Goal: Task Accomplishment & Management: Use online tool/utility

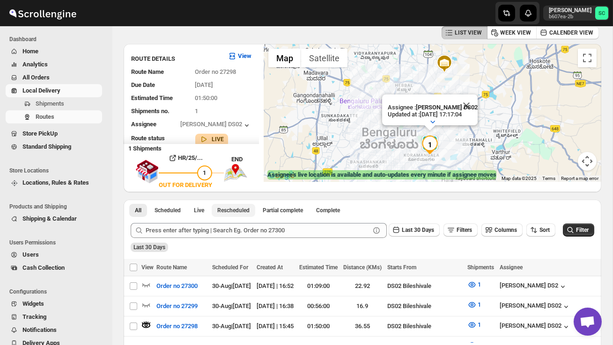
scroll to position [58, 0]
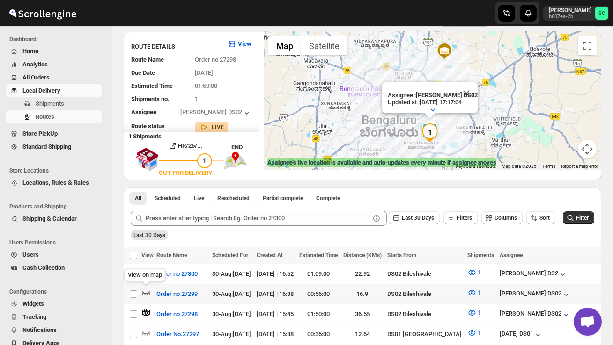
click at [146, 288] on icon "button" at bounding box center [145, 292] width 9 height 9
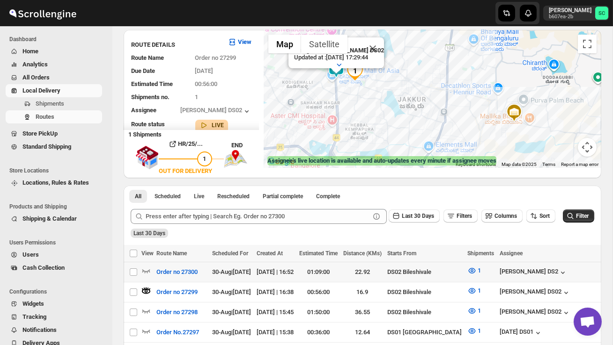
scroll to position [65, 0]
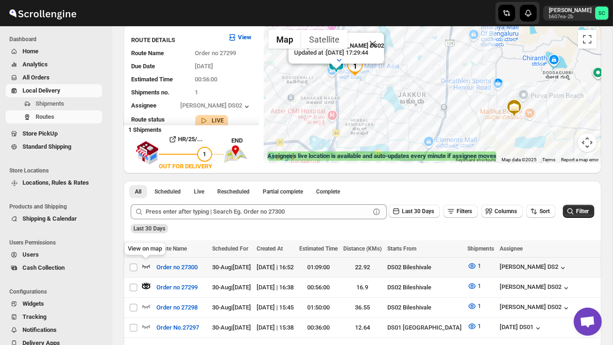
click at [146, 266] on icon "button" at bounding box center [145, 266] width 9 height 9
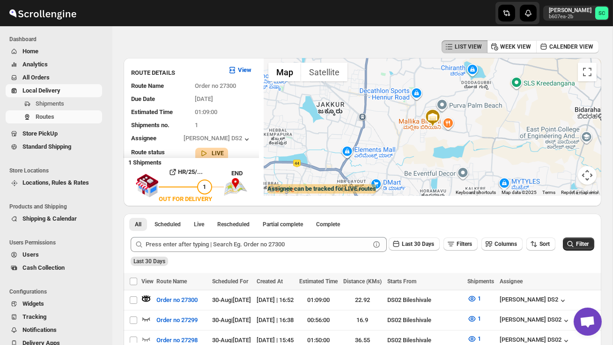
scroll to position [0, 0]
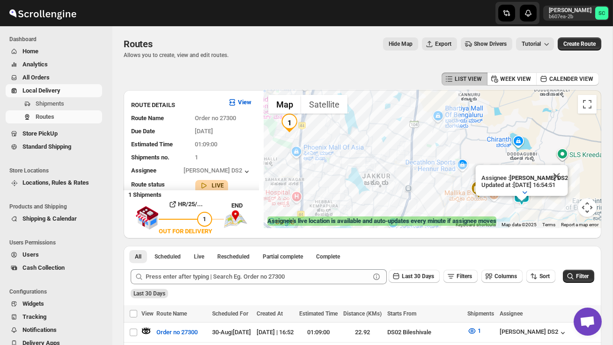
drag, startPoint x: 499, startPoint y: 128, endPoint x: 448, endPoint y: 129, distance: 51.5
click at [448, 131] on div "Assignee : [PERSON_NAME] DS2 Updated at : [DATE] 16:54:51 Duty mode Enabled Bat…" at bounding box center [431, 159] width 337 height 138
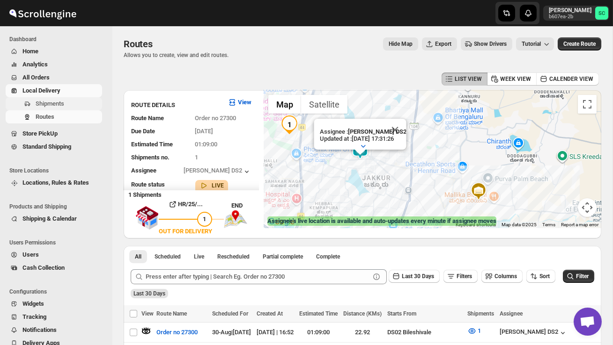
click at [55, 102] on span "Shipments" at bounding box center [50, 103] width 29 height 7
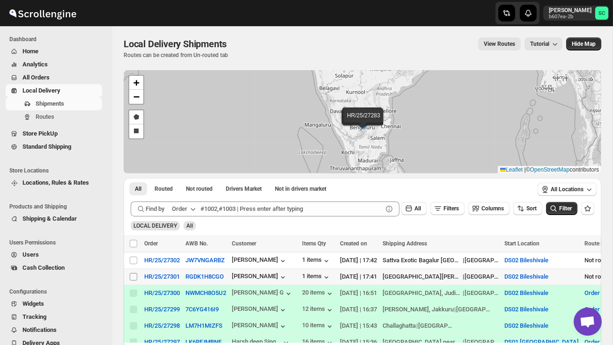
click at [133, 274] on input "Select shipment" at bounding box center [133, 276] width 7 height 7
checkbox input "true"
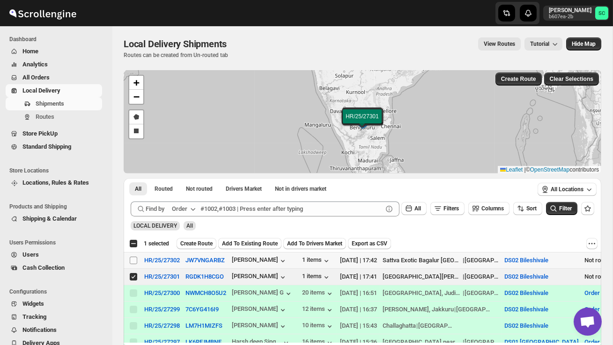
click at [132, 263] on input "Select shipment" at bounding box center [133, 260] width 7 height 7
checkbox input "true"
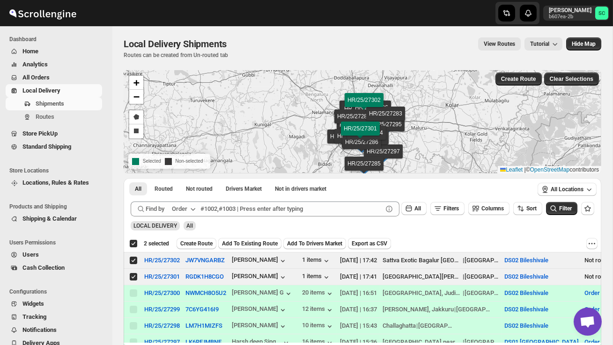
click at [198, 246] on span "Create Route" at bounding box center [196, 243] width 32 height 7
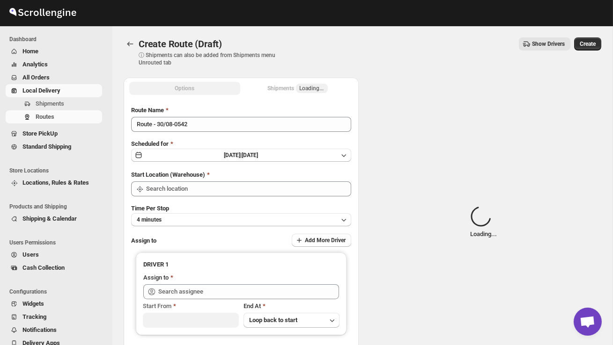
type input "DS02 Bileshivale"
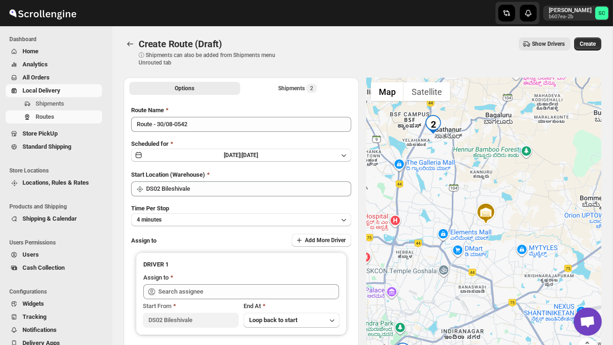
drag, startPoint x: 432, startPoint y: 205, endPoint x: 471, endPoint y: 253, distance: 62.6
click at [470, 251] on div at bounding box center [483, 223] width 235 height 290
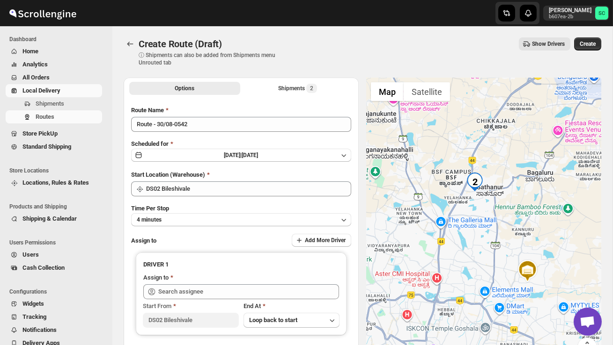
click at [472, 248] on div at bounding box center [483, 223] width 235 height 290
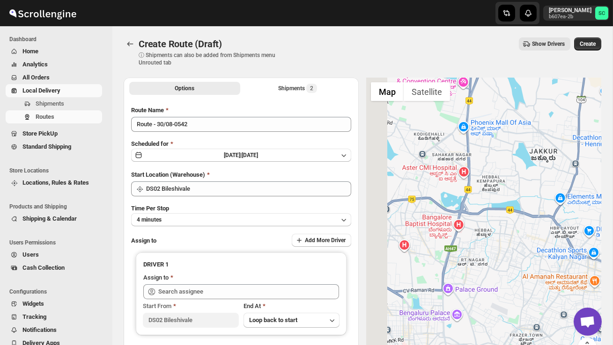
drag, startPoint x: 550, startPoint y: 293, endPoint x: 613, endPoint y: 147, distance: 158.5
click at [612, 147] on main "Create Route (Draft). This page is ready Create Route (Draft) ⓘ Shipments can a…" at bounding box center [306, 221] width 613 height 442
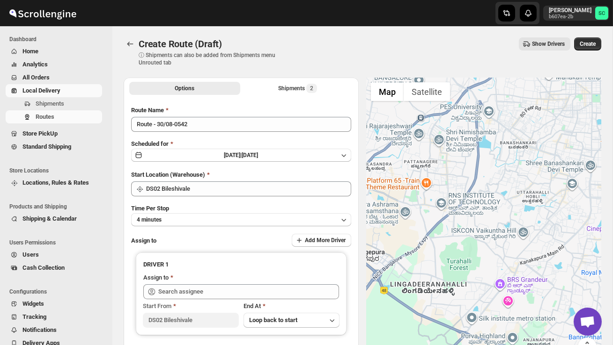
click at [559, 188] on div at bounding box center [483, 223] width 235 height 290
click at [53, 106] on span "Shipments" at bounding box center [50, 103] width 29 height 7
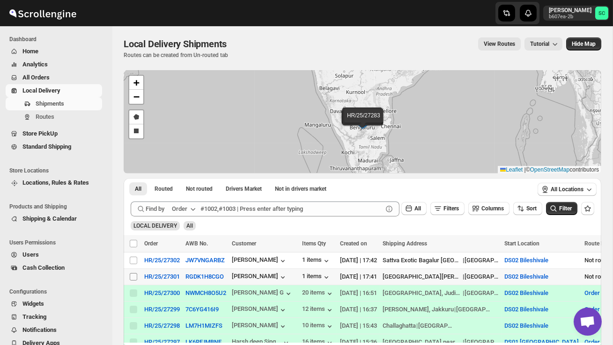
click at [133, 278] on input "Select shipment" at bounding box center [133, 276] width 7 height 7
checkbox input "true"
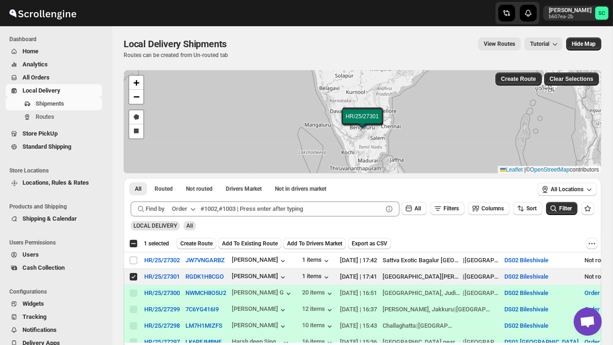
click at [206, 238] on div "Select all 2 shipments 1 selected Create Route Add To Existing Route Add To Dri…" at bounding box center [362, 243] width 477 height 17
click at [205, 245] on span "Create Route" at bounding box center [196, 243] width 32 height 7
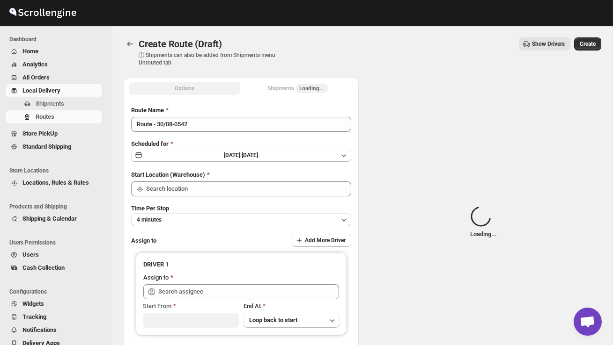
type input "DS02 Bileshivale"
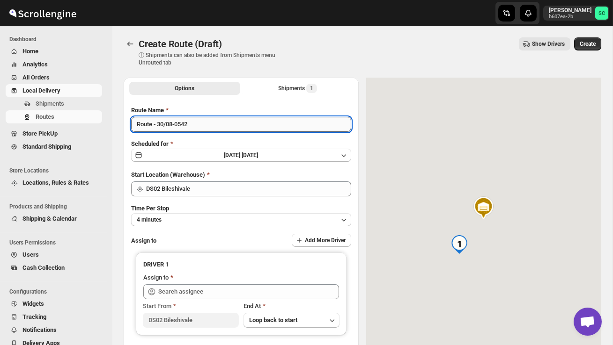
click at [200, 127] on input "Route - 30/08-0542" at bounding box center [241, 124] width 220 height 15
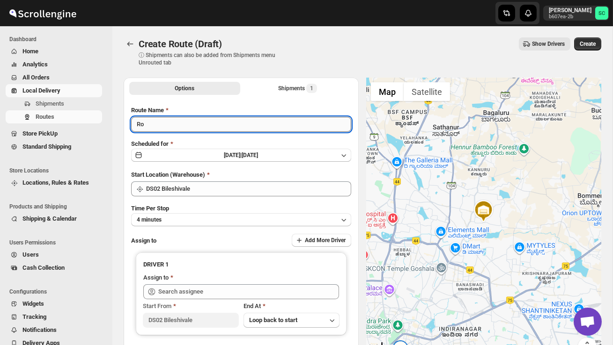
type input "R"
type input "Order no 27301"
click at [210, 216] on button "4 minutes" at bounding box center [241, 219] width 220 height 13
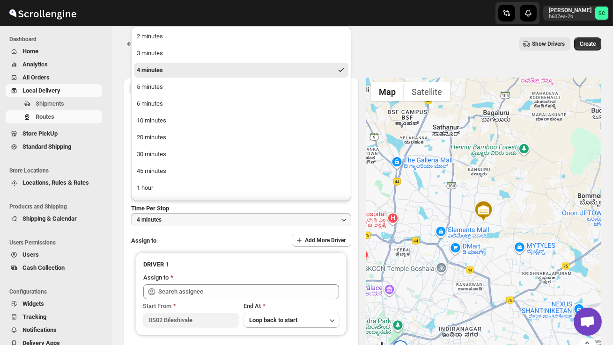
click at [167, 129] on ul "2 minutes 3 minutes 4 minutes 5 minutes 6 minutes 10 minutes 20 minutes 30 minu…" at bounding box center [241, 129] width 214 height 200
click at [167, 126] on button "10 minutes" at bounding box center [241, 120] width 214 height 15
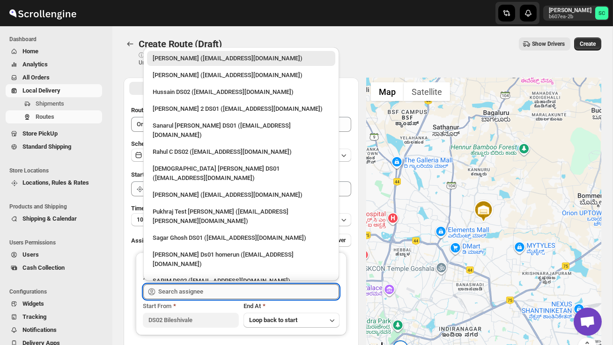
click at [175, 285] on input "text" at bounding box center [248, 292] width 181 height 15
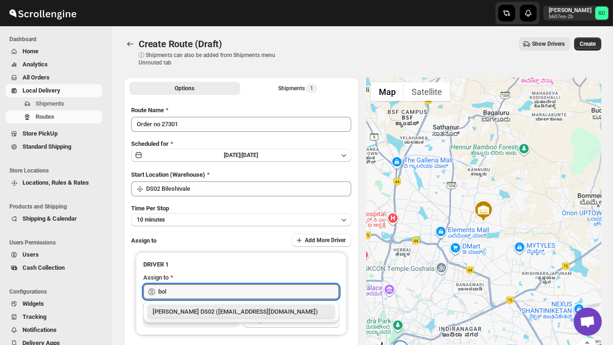
click at [199, 309] on div "[PERSON_NAME] DS02 ([EMAIL_ADDRESS][DOMAIN_NAME])" at bounding box center [241, 311] width 177 height 9
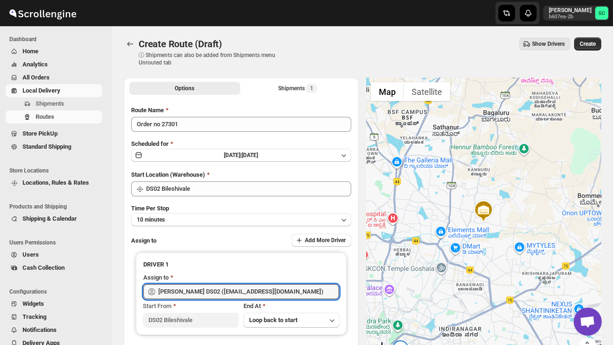
type input "[PERSON_NAME] DS02 ([EMAIL_ADDRESS][DOMAIN_NAME])"
click at [584, 50] on button "Create" at bounding box center [587, 43] width 27 height 13
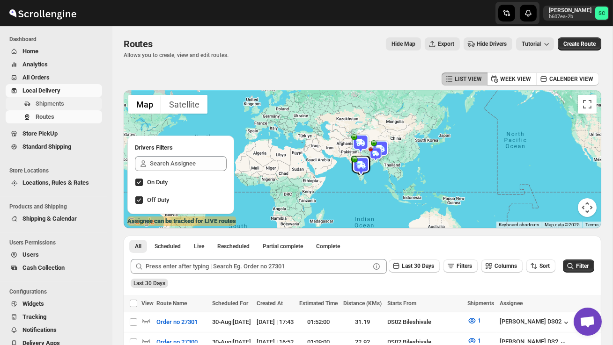
click at [44, 105] on span "Shipments" at bounding box center [50, 103] width 29 height 7
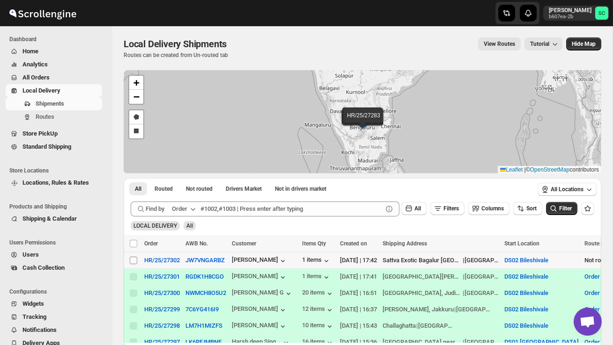
click at [133, 256] on span at bounding box center [133, 260] width 8 height 8
click at [133, 257] on input "Select shipment" at bounding box center [133, 260] width 7 height 7
checkbox input "false"
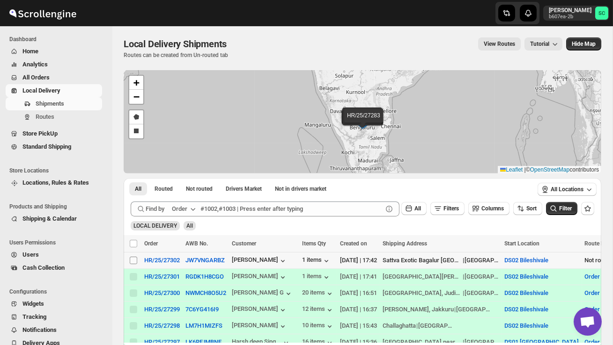
checkbox input "false"
click at [133, 262] on input "Select shipment" at bounding box center [133, 260] width 7 height 7
checkbox input "true"
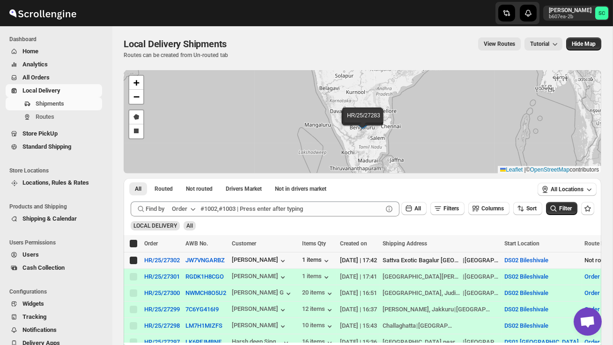
checkbox input "true"
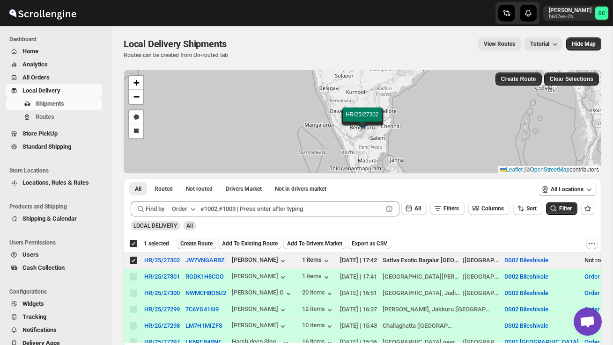
click at [197, 247] on span "Create Route" at bounding box center [196, 243] width 32 height 7
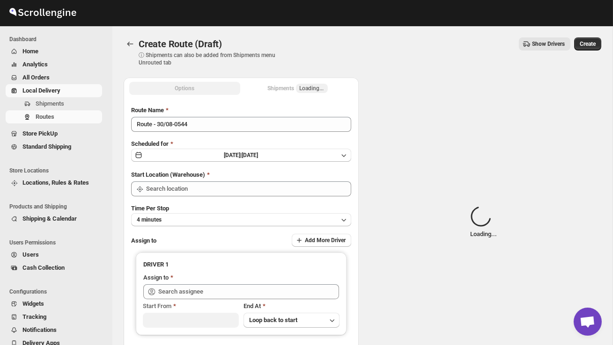
type input "DS02 Bileshivale"
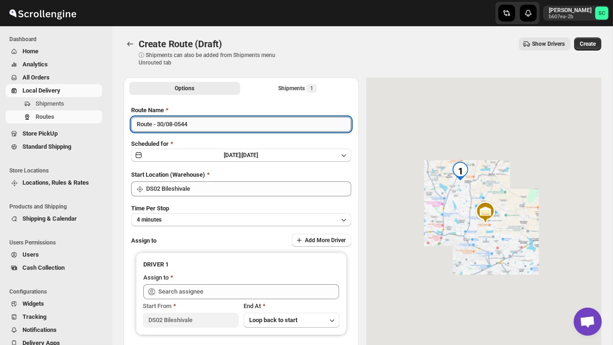
click at [206, 126] on input "Route - 30/08-0544" at bounding box center [241, 124] width 220 height 15
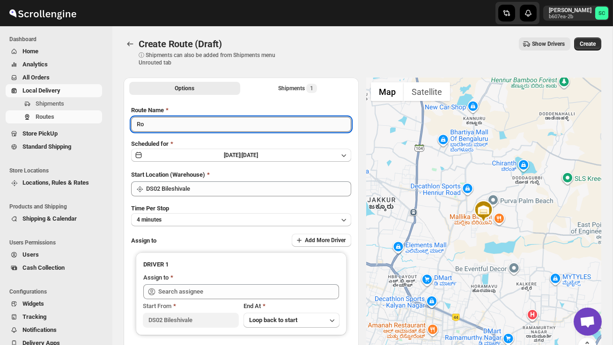
type input "R"
type input "Order no 27302"
click at [215, 217] on button "4 minutes" at bounding box center [241, 219] width 220 height 13
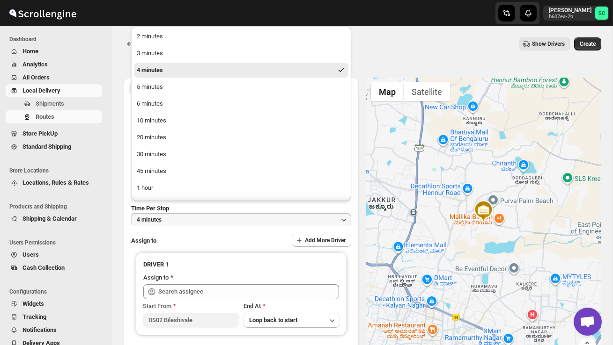
click at [178, 128] on ul "2 minutes 3 minutes 4 minutes 5 minutes 6 minutes 10 minutes 20 minutes 30 minu…" at bounding box center [241, 129] width 214 height 200
click at [177, 122] on button "10 minutes" at bounding box center [241, 120] width 214 height 15
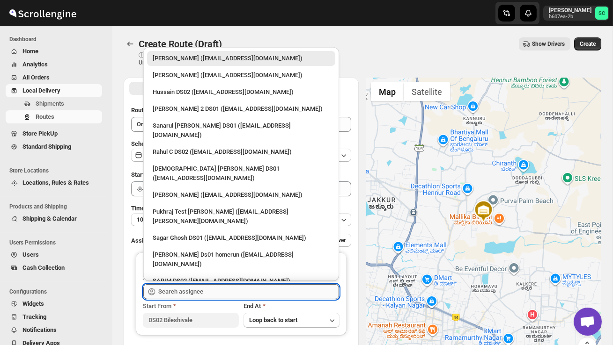
click at [185, 295] on input "text" at bounding box center [248, 292] width 181 height 15
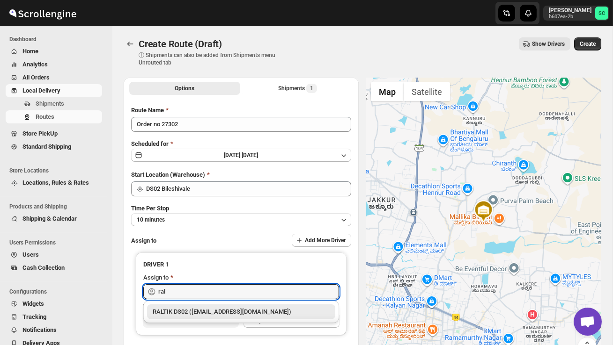
click at [209, 313] on div "RALTIK DS02 ([EMAIL_ADDRESS][DOMAIN_NAME])" at bounding box center [241, 311] width 177 height 9
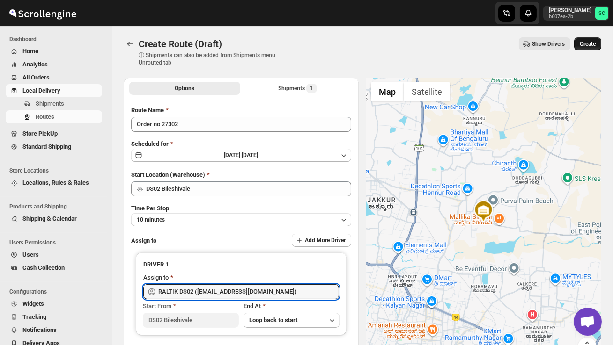
type input "RALTIK DS02 ([EMAIL_ADDRESS][DOMAIN_NAME])"
click at [592, 41] on span "Create" at bounding box center [587, 43] width 16 height 7
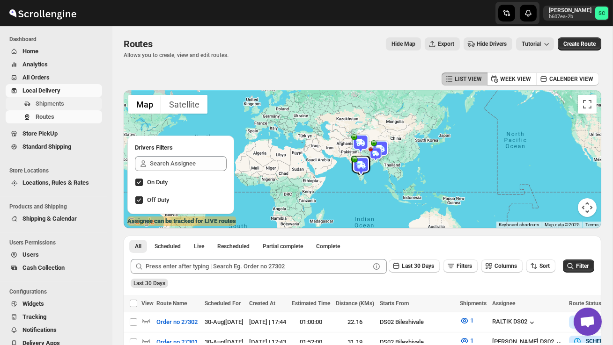
click at [63, 102] on span "Shipments" at bounding box center [50, 103] width 29 height 7
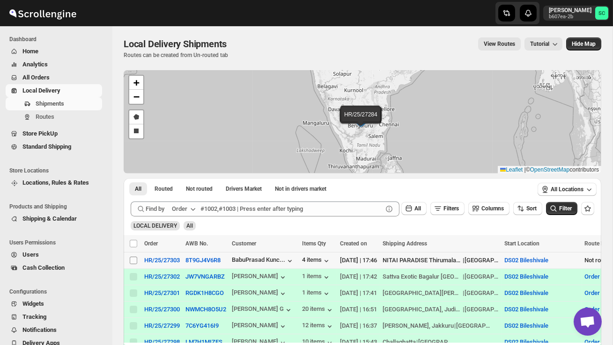
click at [133, 259] on input "Select shipment" at bounding box center [133, 260] width 7 height 7
checkbox input "true"
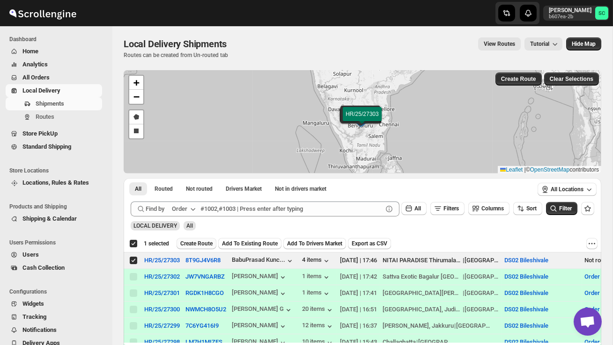
click at [195, 244] on span "Create Route" at bounding box center [196, 243] width 32 height 7
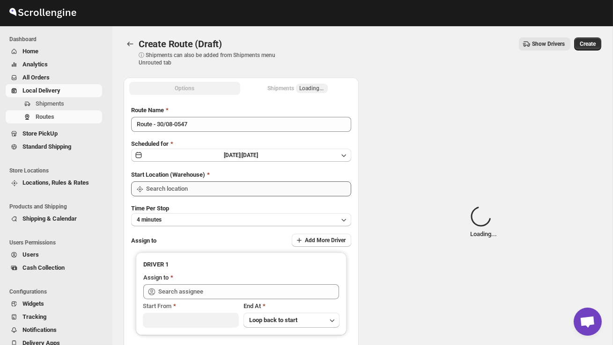
type input "DS02 Bileshivale"
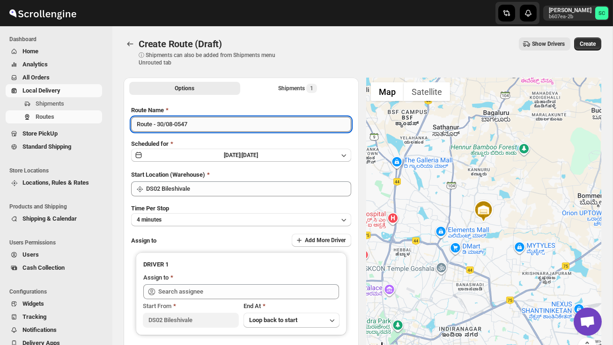
click at [201, 129] on input "Route - 30/08-0547" at bounding box center [241, 124] width 220 height 15
type input "R"
type input "Order no 27303"
click at [248, 216] on button "4 minutes" at bounding box center [241, 219] width 220 height 13
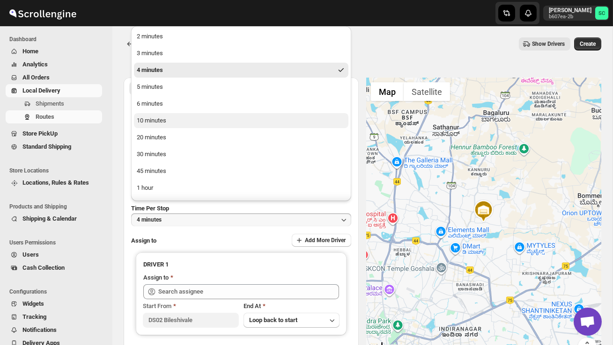
click at [184, 118] on button "10 minutes" at bounding box center [241, 120] width 214 height 15
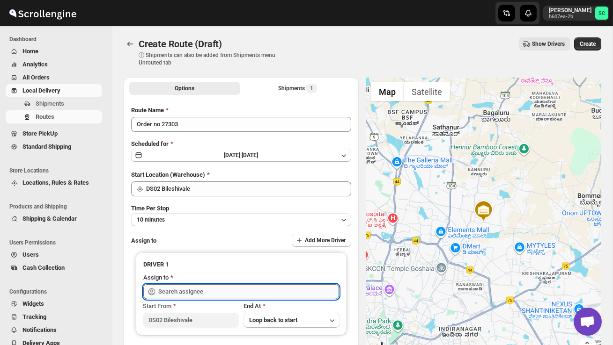
click at [181, 289] on input "text" at bounding box center [248, 292] width 181 height 15
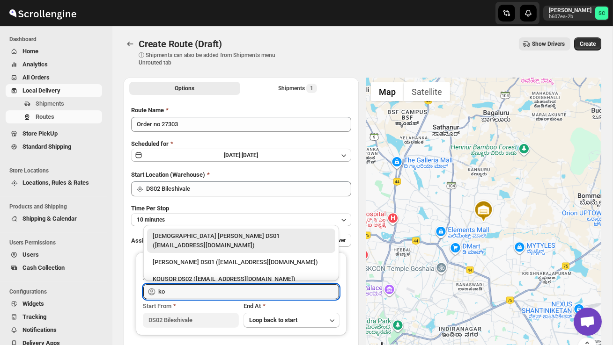
click at [194, 275] on div "KOUSOR DS02 ([EMAIL_ADDRESS][DOMAIN_NAME])" at bounding box center [241, 279] width 177 height 9
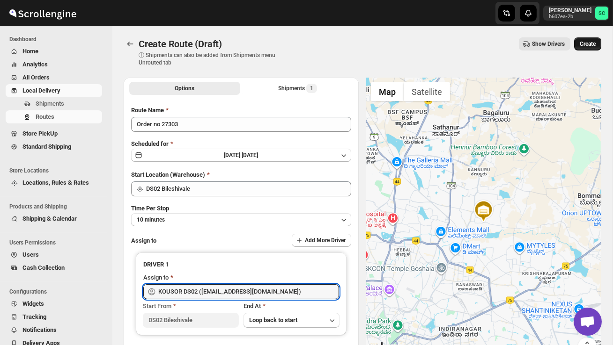
type input "KOUSOR DS02 ([EMAIL_ADDRESS][DOMAIN_NAME])"
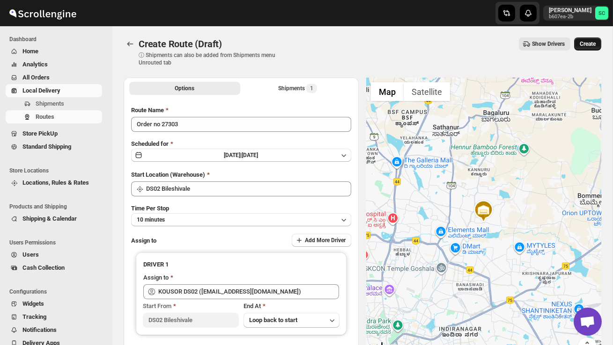
click at [591, 40] on span "Create" at bounding box center [587, 43] width 16 height 7
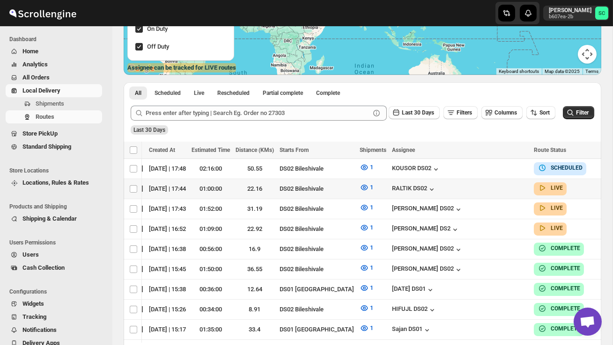
scroll to position [0, 175]
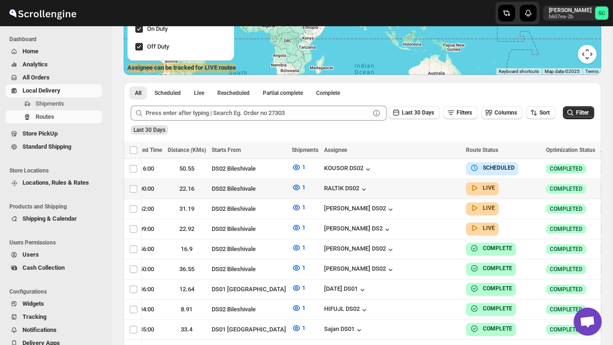
click at [602, 190] on icon "button" at bounding box center [606, 188] width 9 height 9
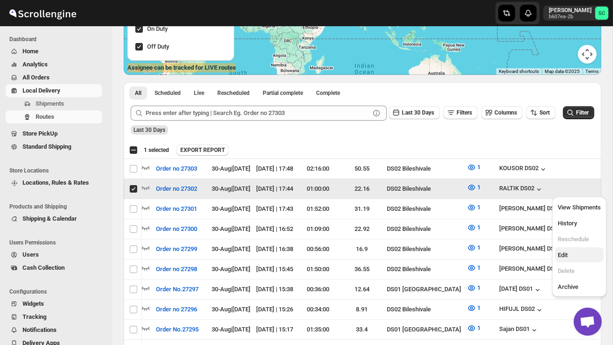
click at [565, 259] on span "Edit" at bounding box center [578, 255] width 43 height 9
checkbox input "false"
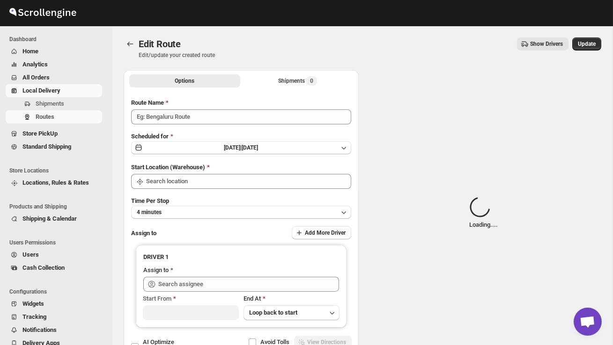
type input "Order no 27302"
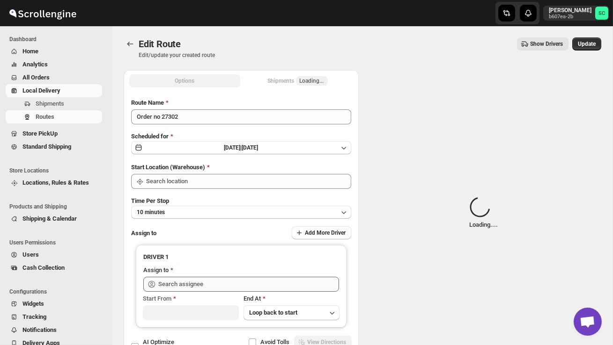
type input "DS02 Bileshivale"
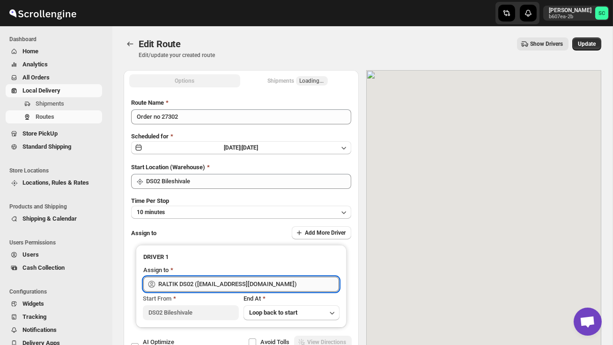
click at [253, 285] on input "RALTIK DS02 ([EMAIL_ADDRESS][DOMAIN_NAME])" at bounding box center [248, 284] width 181 height 15
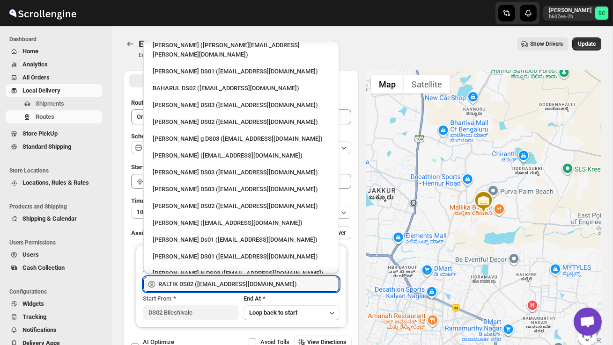
scroll to position [487, 0]
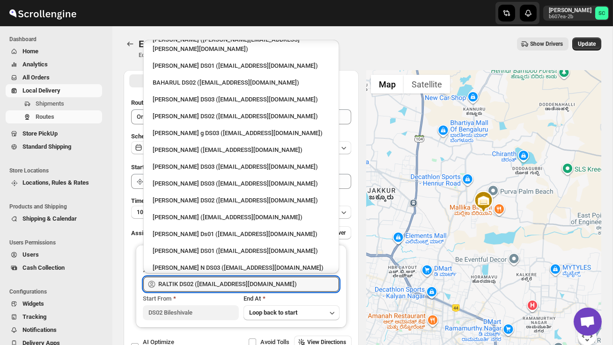
click at [212, 280] on div "KOUSOR DS02 ([EMAIL_ADDRESS][DOMAIN_NAME])" at bounding box center [241, 284] width 177 height 9
type input "KOUSOR DS02 ([EMAIL_ADDRESS][DOMAIN_NAME])"
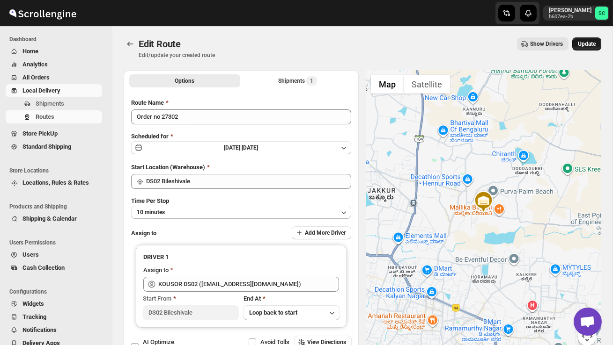
click at [590, 42] on span "Update" at bounding box center [587, 43] width 18 height 7
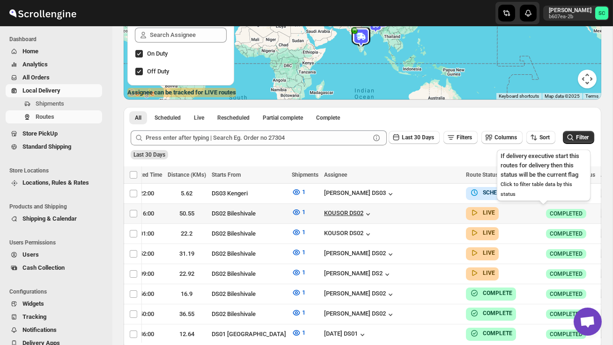
scroll to position [0, 175]
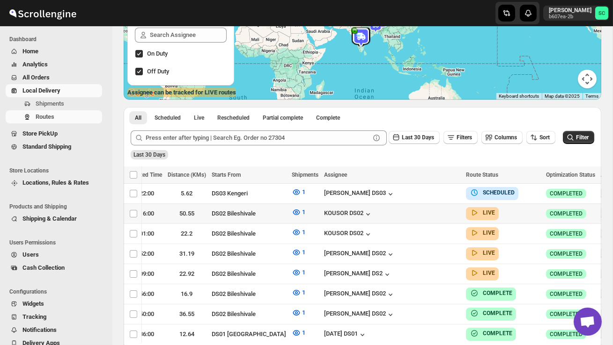
click at [609, 213] on icon "button" at bounding box center [609, 213] width 1 height 1
checkbox input "true"
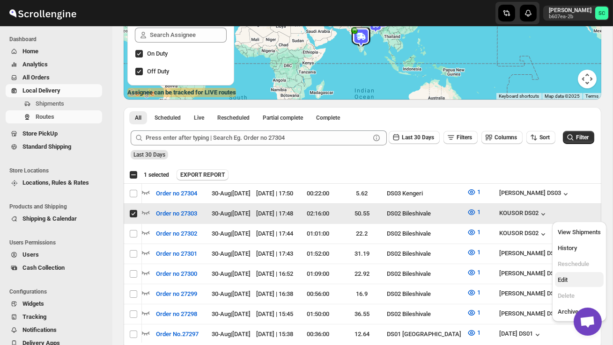
click at [576, 282] on span "Edit" at bounding box center [578, 280] width 43 height 9
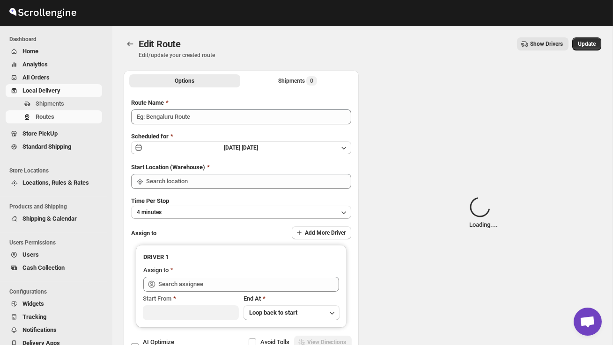
type input "Order no 27303"
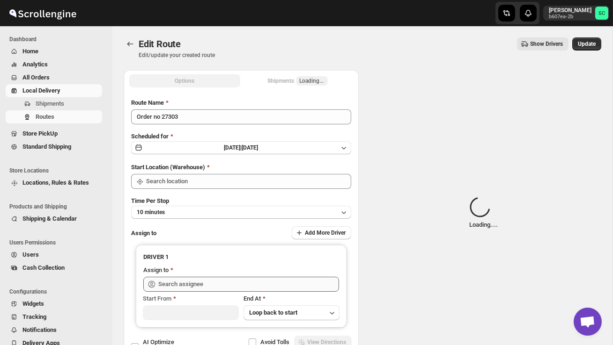
type input "DS02 Bileshivale"
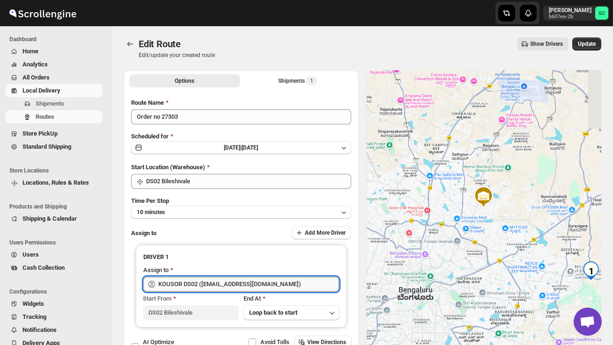
click at [268, 283] on input "KOUSOR DS02 ([EMAIL_ADDRESS][DOMAIN_NAME])" at bounding box center [248, 284] width 181 height 15
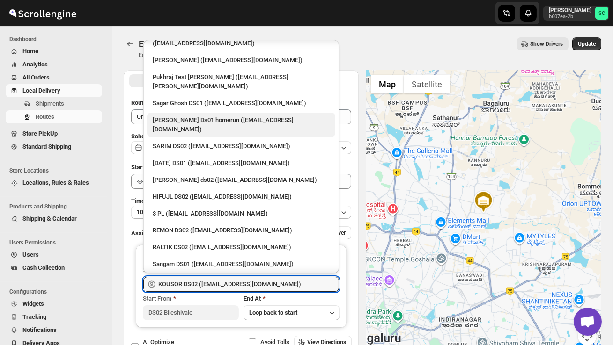
scroll to position [132, 0]
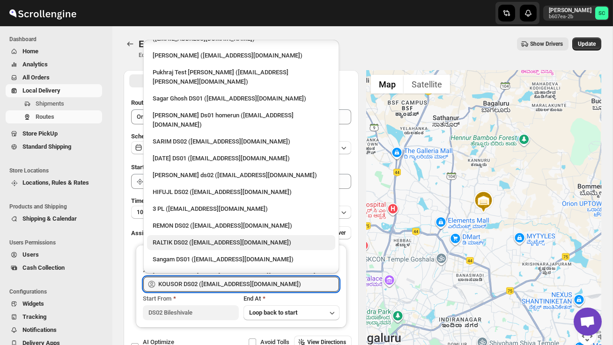
click at [219, 238] on div "RALTIK DS02 ([EMAIL_ADDRESS][DOMAIN_NAME])" at bounding box center [241, 242] width 177 height 9
type input "RALTIK DS02 ([EMAIL_ADDRESS][DOMAIN_NAME])"
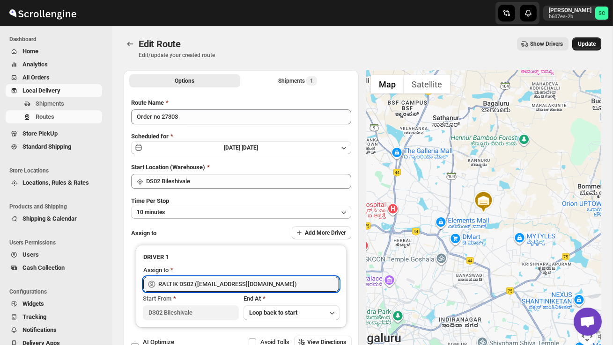
click at [594, 42] on span "Update" at bounding box center [587, 43] width 18 height 7
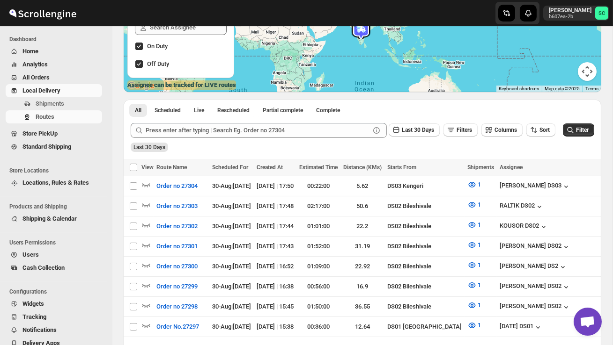
scroll to position [154, 0]
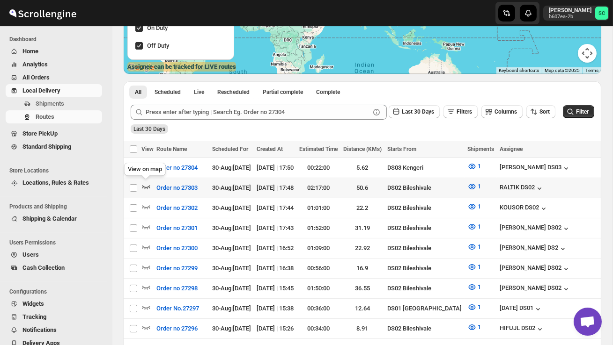
click at [145, 186] on icon "button" at bounding box center [145, 186] width 9 height 9
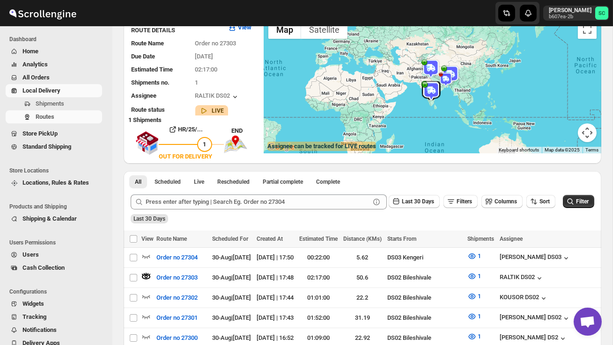
scroll to position [0, 0]
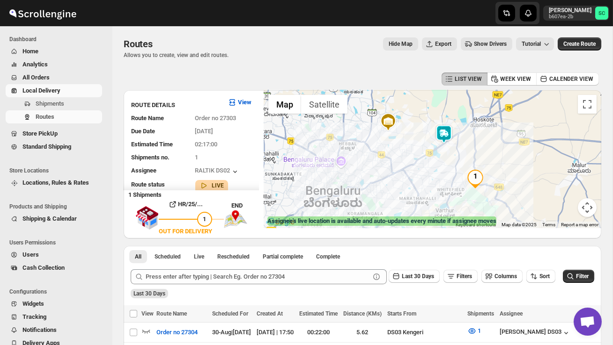
click at [447, 132] on img at bounding box center [443, 134] width 19 height 19
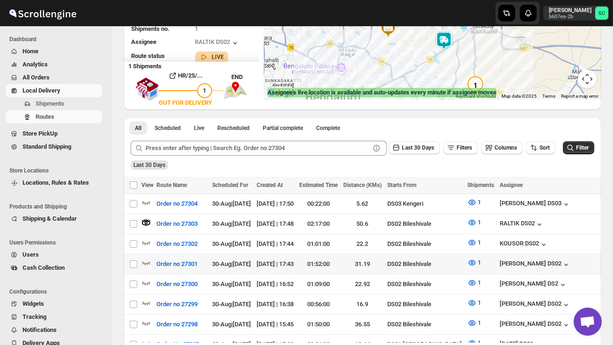
scroll to position [146, 0]
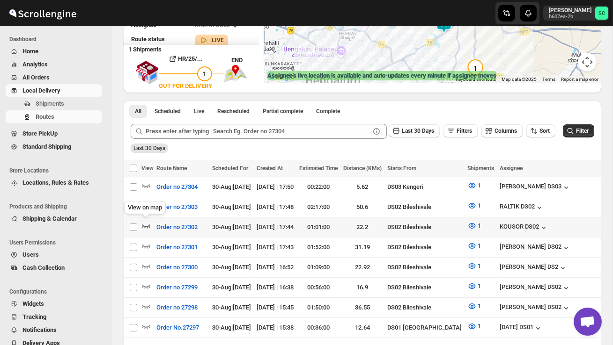
click at [146, 224] on icon "button" at bounding box center [145, 225] width 9 height 9
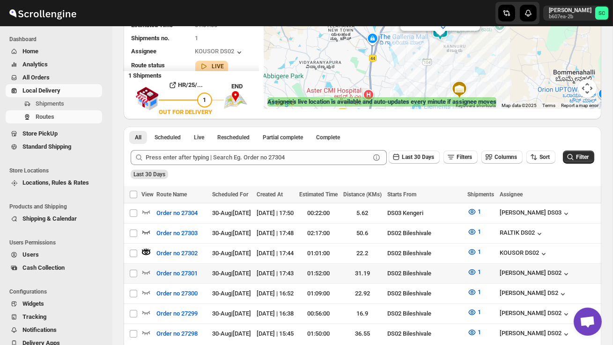
scroll to position [121, 0]
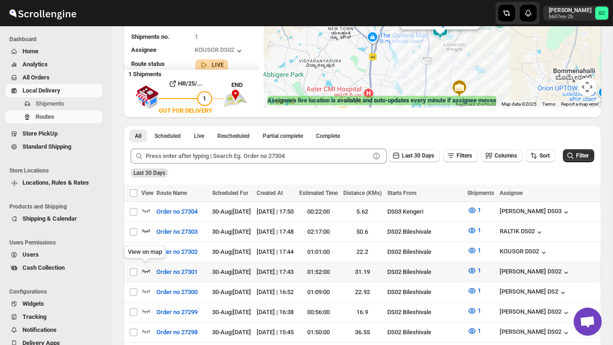
click at [146, 267] on icon "button" at bounding box center [145, 270] width 9 height 9
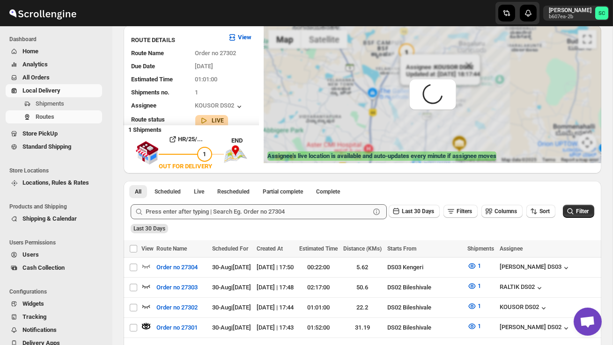
scroll to position [0, 0]
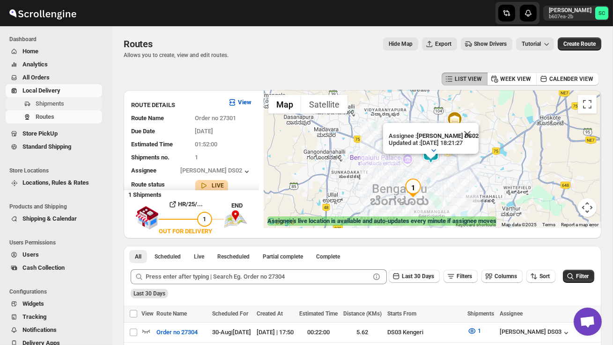
click at [62, 104] on span "Shipments" at bounding box center [50, 103] width 29 height 7
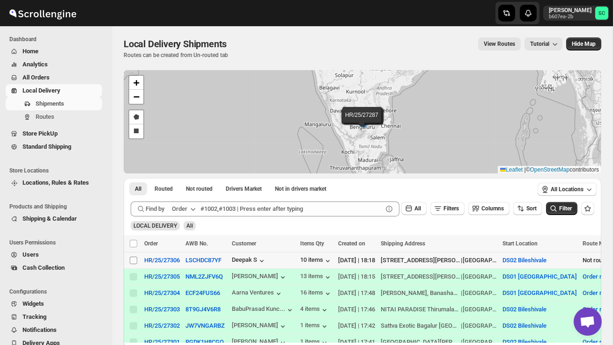
click at [132, 259] on input "Select shipment" at bounding box center [133, 260] width 7 height 7
checkbox input "true"
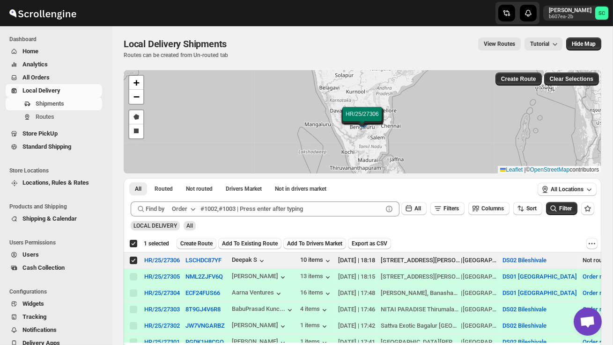
click at [193, 243] on span "Create Route" at bounding box center [196, 243] width 32 height 7
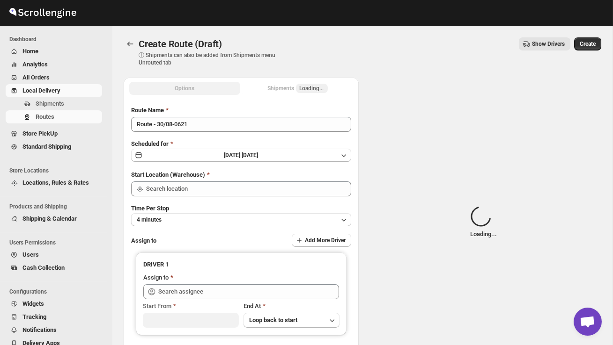
type input "DS02 Bileshivale"
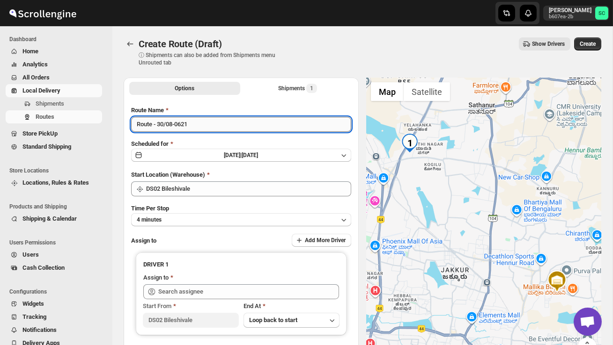
click at [219, 124] on input "Route - 30/08-0621" at bounding box center [241, 124] width 220 height 15
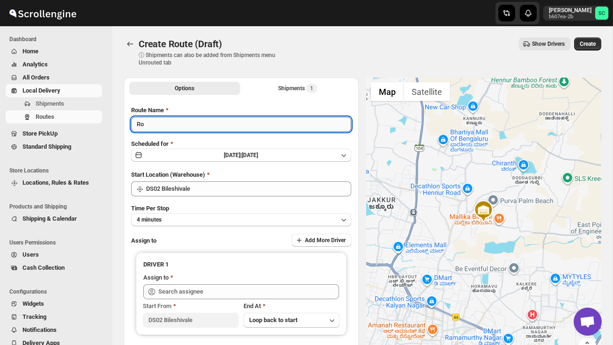
type input "R"
type input "Order no 27306"
click at [203, 218] on button "4 minutes" at bounding box center [241, 219] width 220 height 13
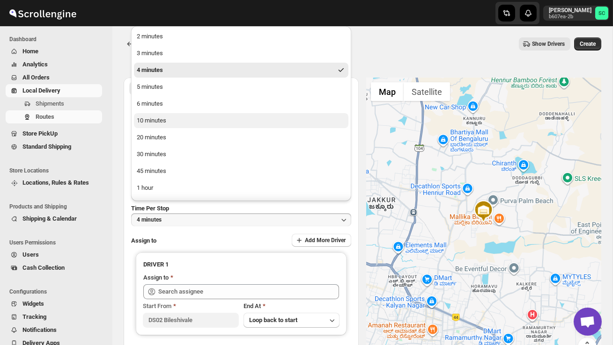
click at [171, 122] on button "10 minutes" at bounding box center [241, 120] width 214 height 15
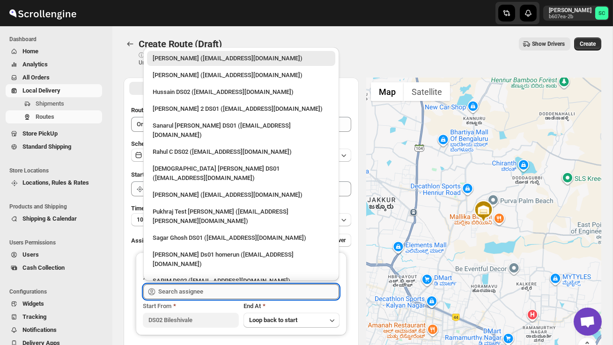
click at [194, 294] on input "text" at bounding box center [248, 292] width 181 height 15
click at [202, 97] on div "Hussain DS02 ([EMAIL_ADDRESS][DOMAIN_NAME])" at bounding box center [241, 92] width 188 height 15
type input "Hussain DS02 ([EMAIL_ADDRESS][DOMAIN_NAME])"
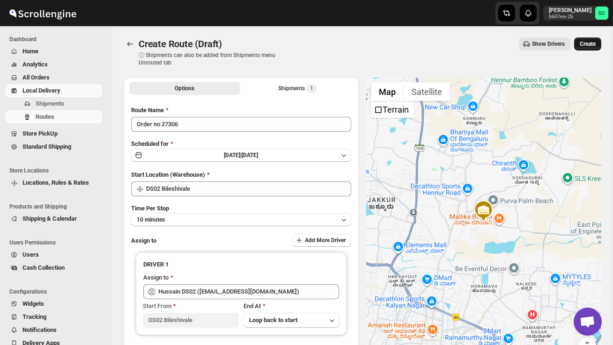
click at [583, 43] on span "Create" at bounding box center [587, 43] width 16 height 7
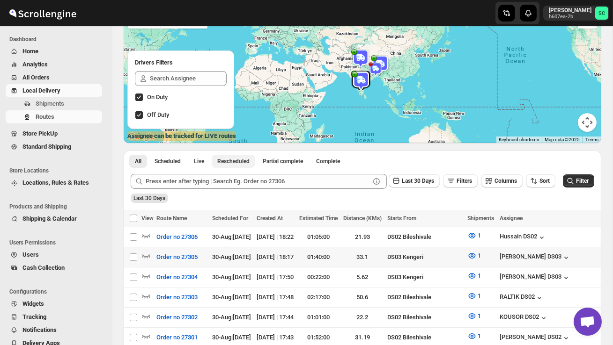
scroll to position [86, 0]
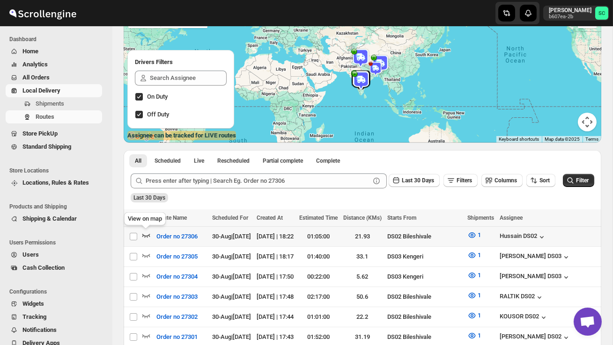
click at [146, 237] on icon "button" at bounding box center [145, 235] width 9 height 9
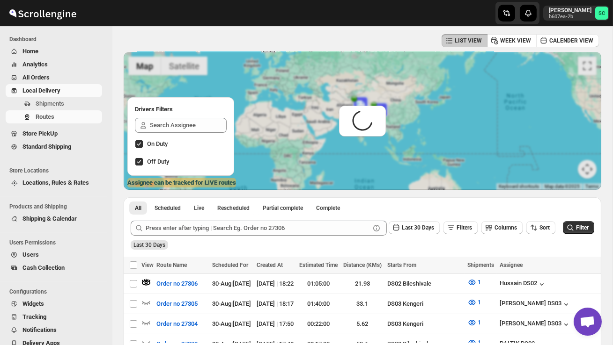
scroll to position [0, 0]
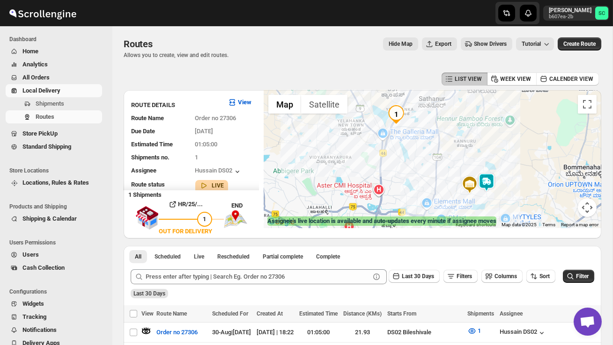
click at [495, 177] on img at bounding box center [486, 182] width 19 height 19
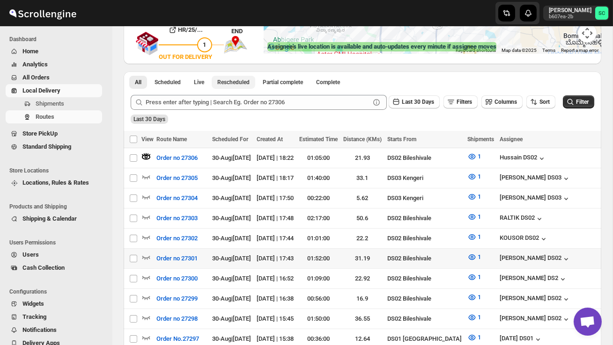
scroll to position [175, 0]
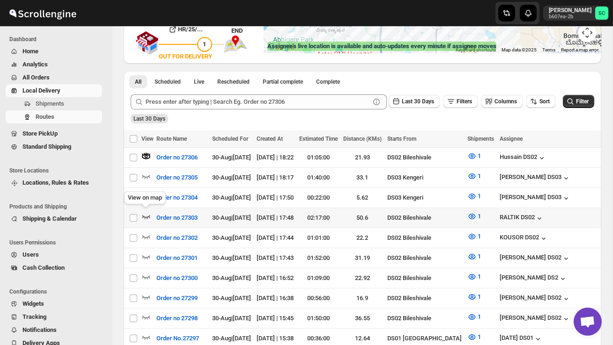
click at [147, 212] on icon "button" at bounding box center [145, 216] width 9 height 9
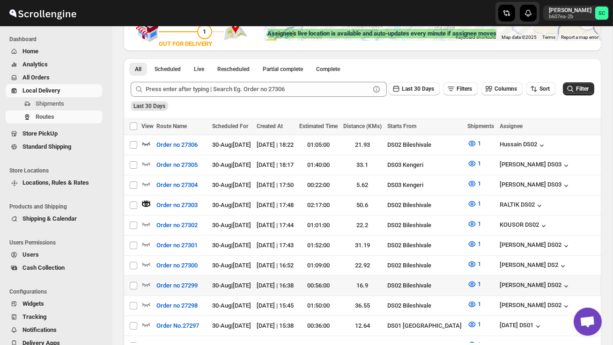
scroll to position [189, 0]
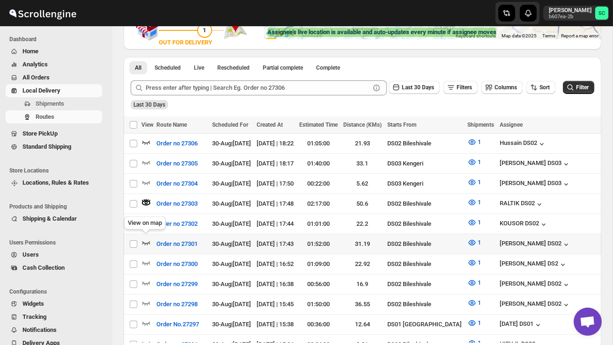
click at [147, 242] on icon "button" at bounding box center [146, 243] width 8 height 4
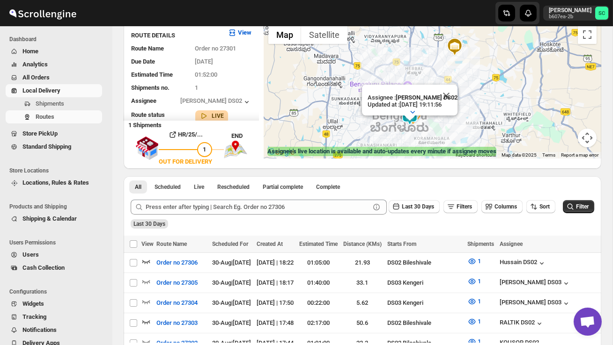
scroll to position [83, 0]
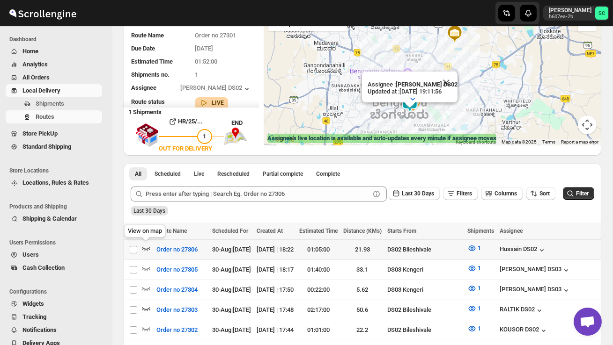
click at [149, 247] on icon "button" at bounding box center [145, 248] width 9 height 9
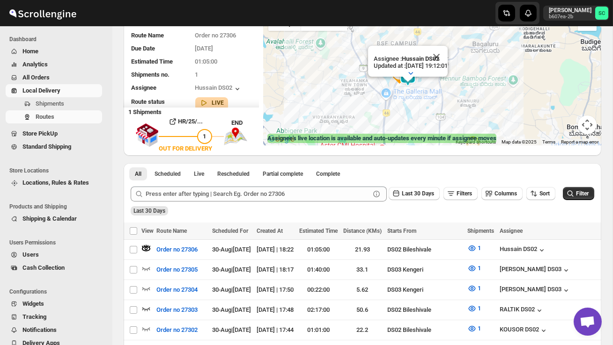
drag, startPoint x: 437, startPoint y: 102, endPoint x: 441, endPoint y: 114, distance: 13.5
click at [441, 114] on div "Assignee : Hussain DS02 Updated at : [DATE] 19:12:01 Duty mode Enabled Battery …" at bounding box center [431, 76] width 337 height 138
